Goal: Transaction & Acquisition: Register for event/course

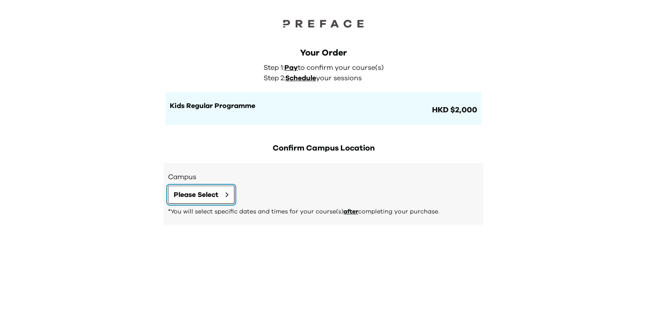
click at [210, 201] on button "Please Select" at bounding box center [201, 195] width 66 height 18
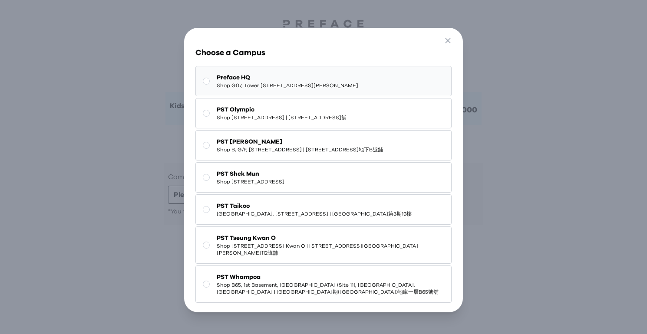
click at [271, 76] on span "Preface HQ" at bounding box center [287, 77] width 141 height 9
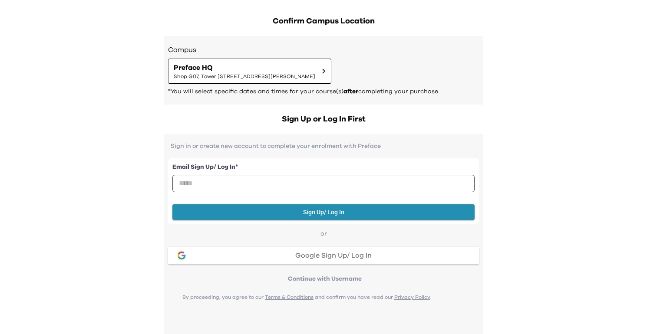
scroll to position [188, 0]
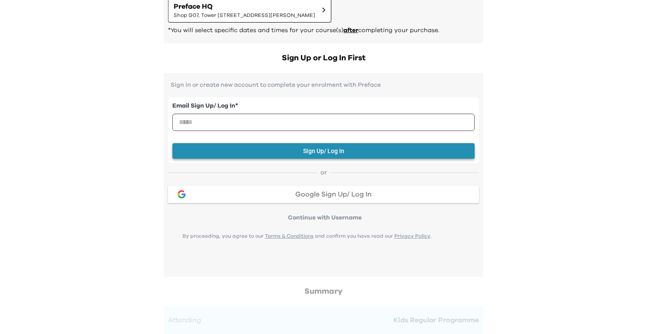
click at [296, 151] on button "Sign Up/ Log In" at bounding box center [323, 151] width 302 height 16
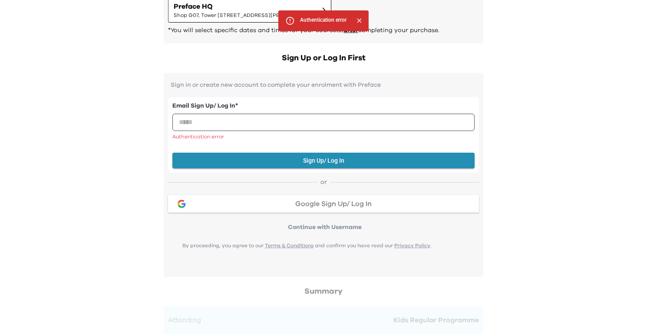
click at [309, 208] on button "Google Sign Up/ Log In" at bounding box center [323, 203] width 311 height 17
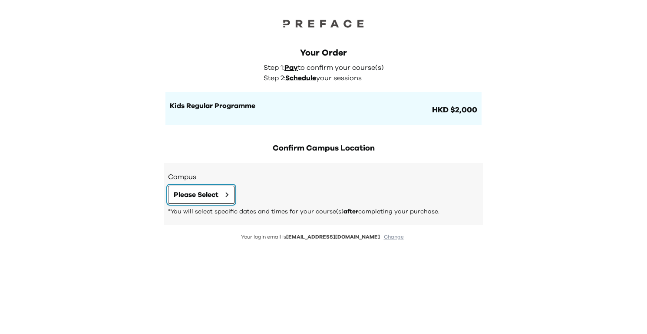
click at [232, 196] on button "Please Select" at bounding box center [201, 195] width 66 height 18
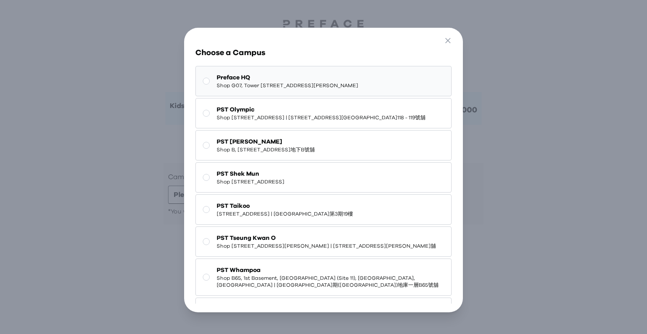
click at [286, 89] on span "Shop G07, Tower [STREET_ADDRESS][PERSON_NAME]" at bounding box center [287, 85] width 141 height 7
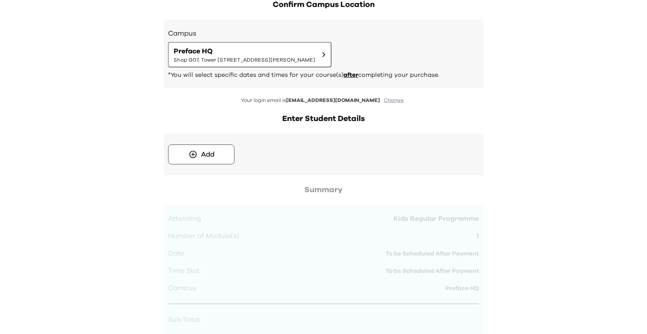
scroll to position [191, 0]
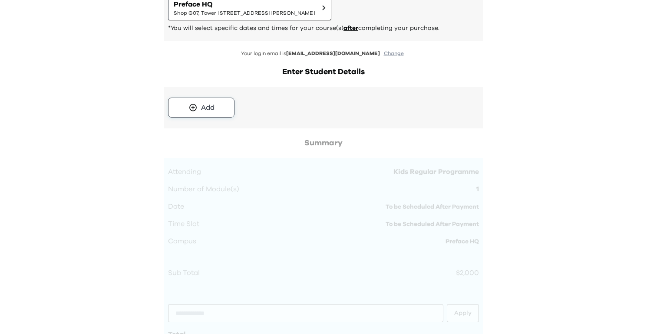
click at [216, 107] on button "Add" at bounding box center [201, 108] width 66 height 20
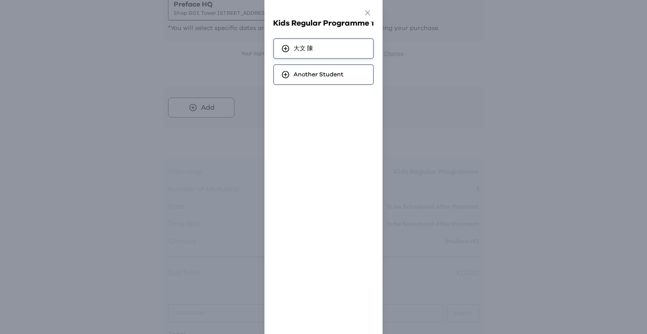
click at [317, 47] on div "大文 陳" at bounding box center [323, 48] width 101 height 21
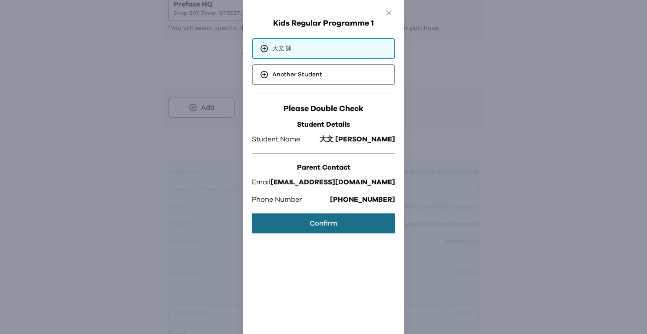
click at [334, 217] on button "Confirm" at bounding box center [323, 224] width 143 height 20
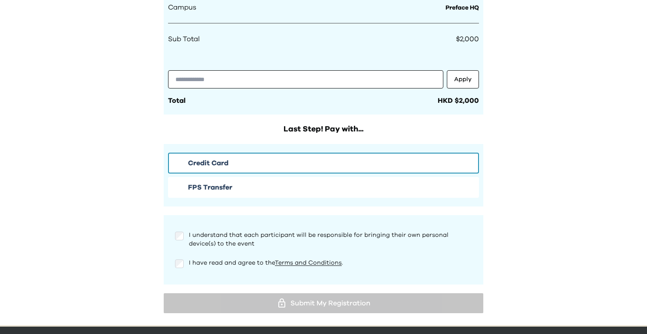
scroll to position [464, 0]
